Goal: Information Seeking & Learning: Check status

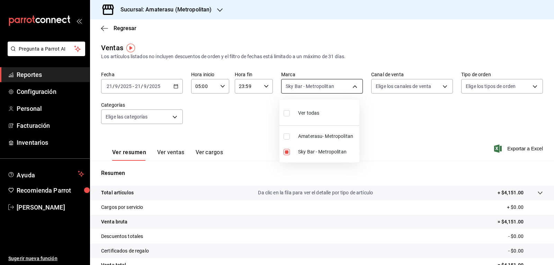
click at [301, 81] on body "Pregunta a Parrot AI Reportes Configuración Personal Facturación Inventarios Ay…" at bounding box center [277, 132] width 554 height 265
click at [286, 148] on li "Sky Bar - Metropolitan" at bounding box center [319, 152] width 80 height 16
checkbox input "false"
click at [289, 138] on input "checkbox" at bounding box center [286, 136] width 6 height 6
checkbox input "true"
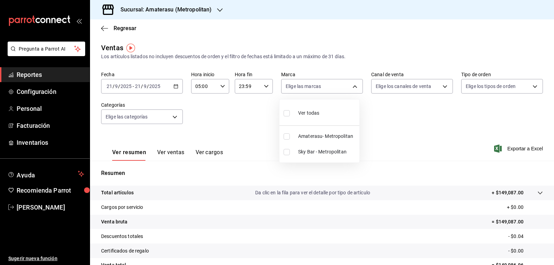
type input "e4cd7fcb-d45b-43ae-a99f-ad4ccfcd9032"
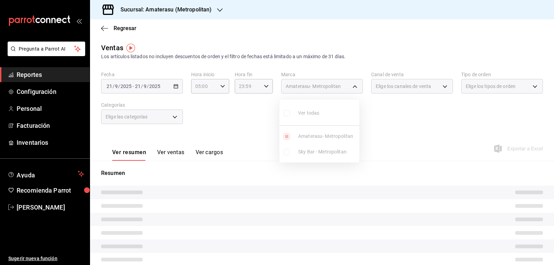
click at [387, 129] on div at bounding box center [277, 132] width 554 height 265
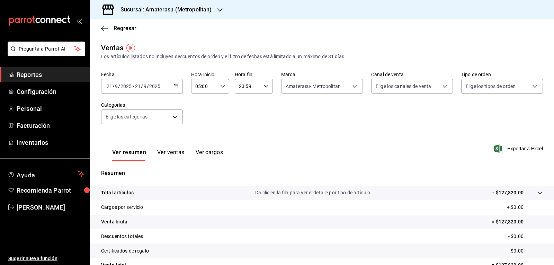
drag, startPoint x: 385, startPoint y: 129, endPoint x: 378, endPoint y: 128, distance: 7.0
click at [315, 89] on body "Pregunta a Parrot AI Reportes Configuración Personal Facturación Inventarios Ay…" at bounding box center [277, 132] width 554 height 265
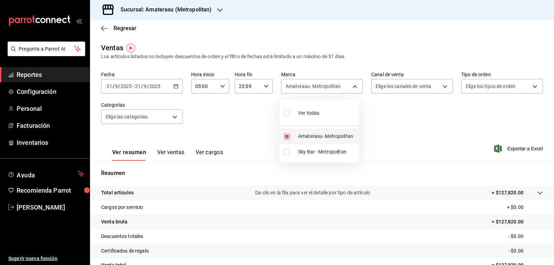
click at [283, 138] on input "checkbox" at bounding box center [286, 136] width 6 height 6
checkbox input "false"
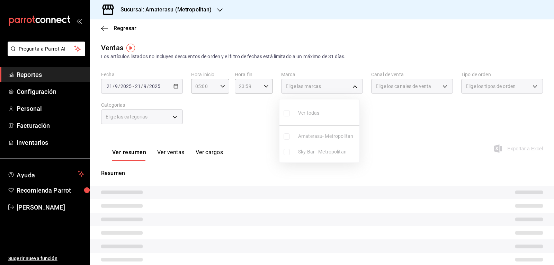
click at [289, 152] on ul "Ver todas Amaterasu- Metropolitan Sky Bar - Metropolitan" at bounding box center [319, 130] width 80 height 63
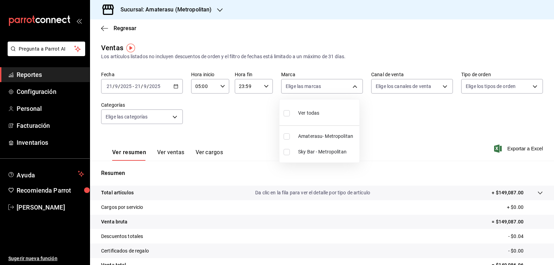
click at [289, 152] on input "checkbox" at bounding box center [286, 152] width 6 height 6
checkbox input "true"
type input "f3afaab8-8c3d-4e49-a299-af9bdf6027b2"
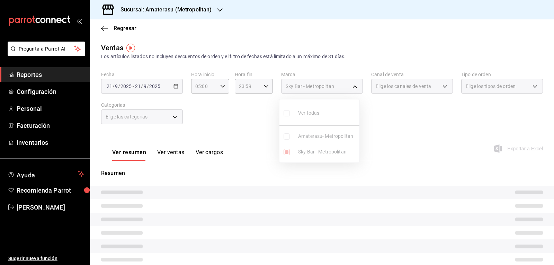
click at [392, 146] on div at bounding box center [277, 132] width 554 height 265
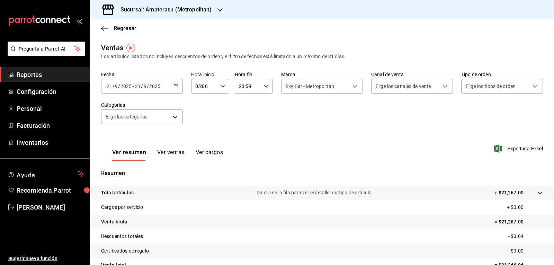
click at [392, 146] on div "Ver todas Amaterasu- Metropolitan Sky Bar - Metropolitan" at bounding box center [277, 132] width 554 height 265
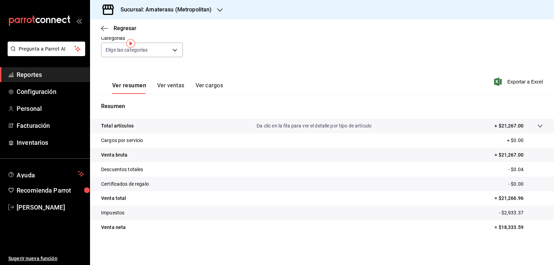
scroll to position [4, 0]
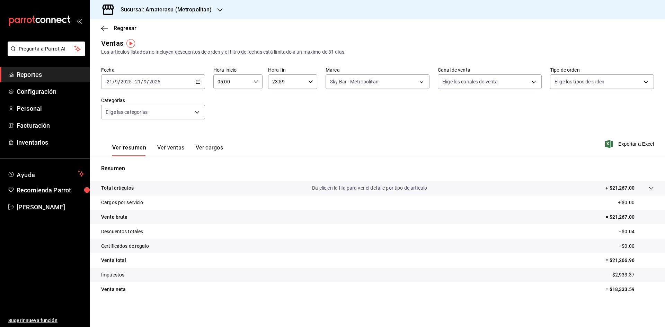
click at [553, 264] on tbody "Total artículos Da clic en la fila para ver el detalle por tipo de artículo + $…" at bounding box center [377, 239] width 575 height 116
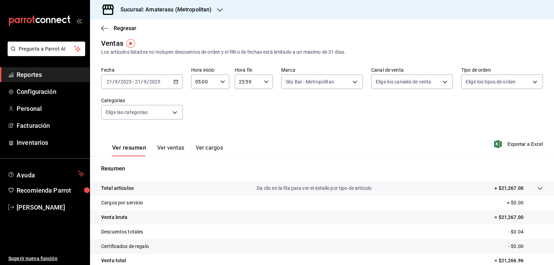
click at [322, 116] on div "Fecha [DATE] [DATE] - [DATE] [DATE] Hora inicio 05:00 Hora inicio Hora fin 23:5…" at bounding box center [322, 97] width 442 height 61
